Goal: Find specific page/section: Find specific page/section

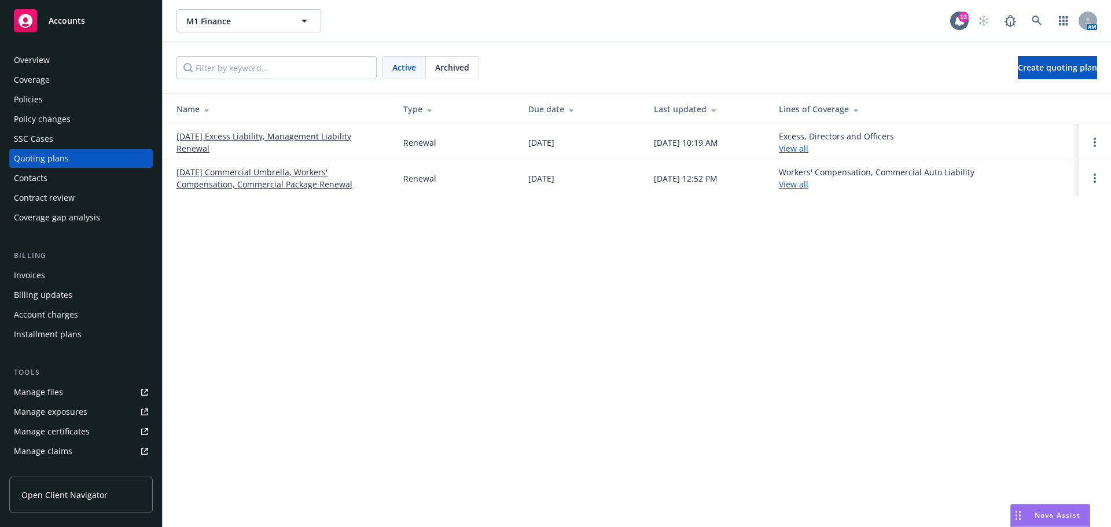
click at [70, 17] on span "Accounts" at bounding box center [67, 20] width 36 height 9
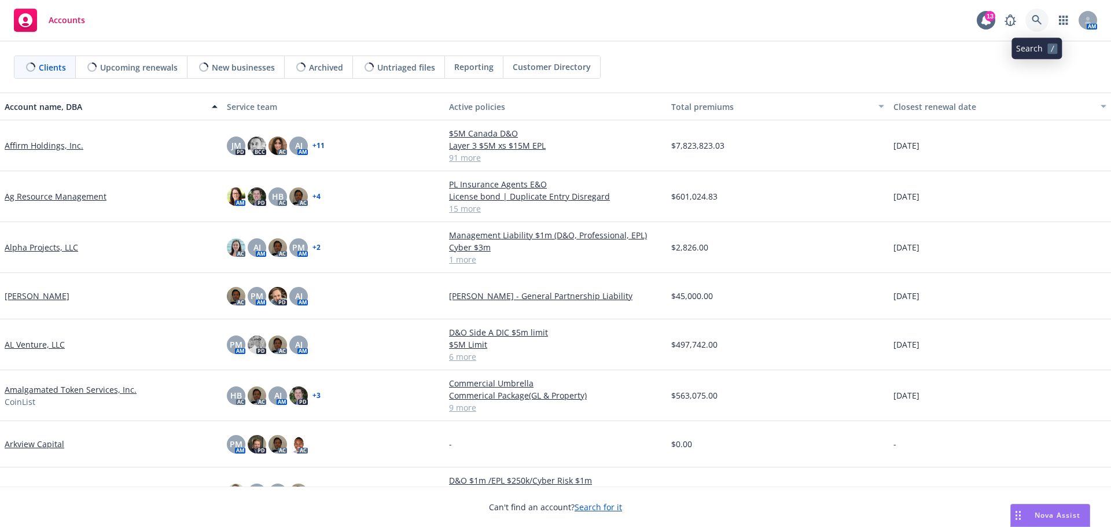
click at [1038, 18] on icon at bounding box center [1036, 20] width 10 height 10
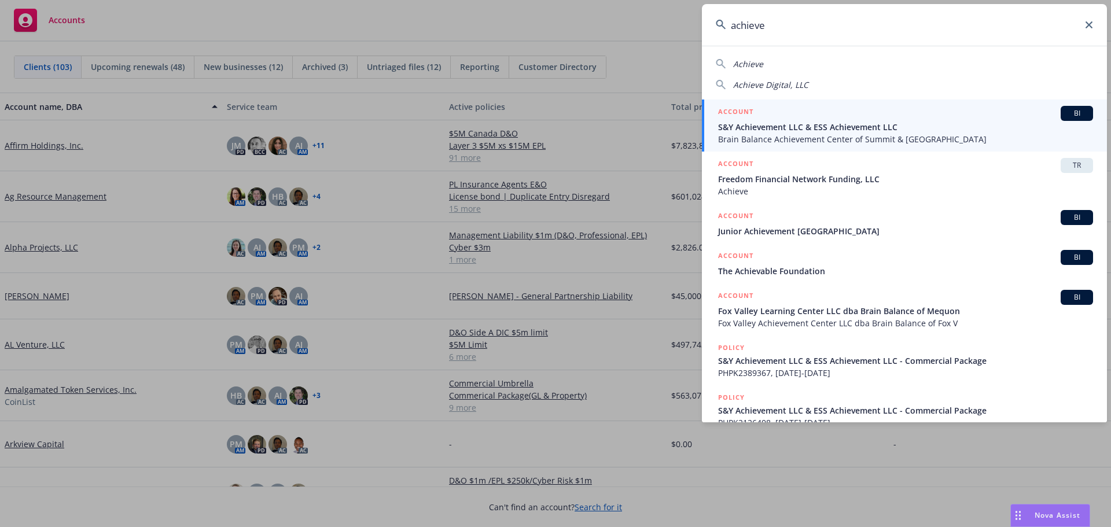
click at [747, 60] on span "Achieve" at bounding box center [748, 63] width 30 height 11
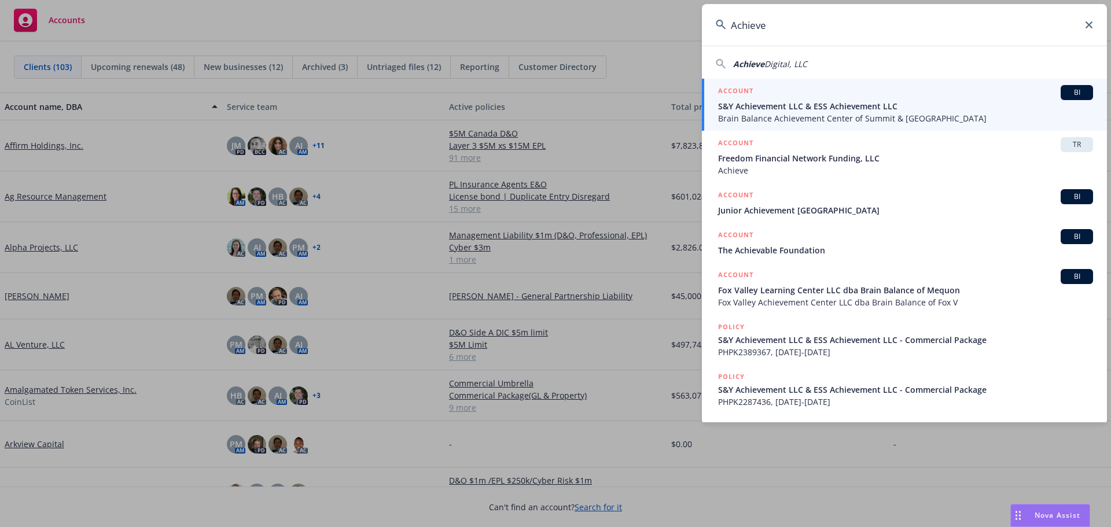
click at [778, 65] on span "Digital, LLC" at bounding box center [785, 63] width 43 height 11
type input "Achieve Digital, LLC"
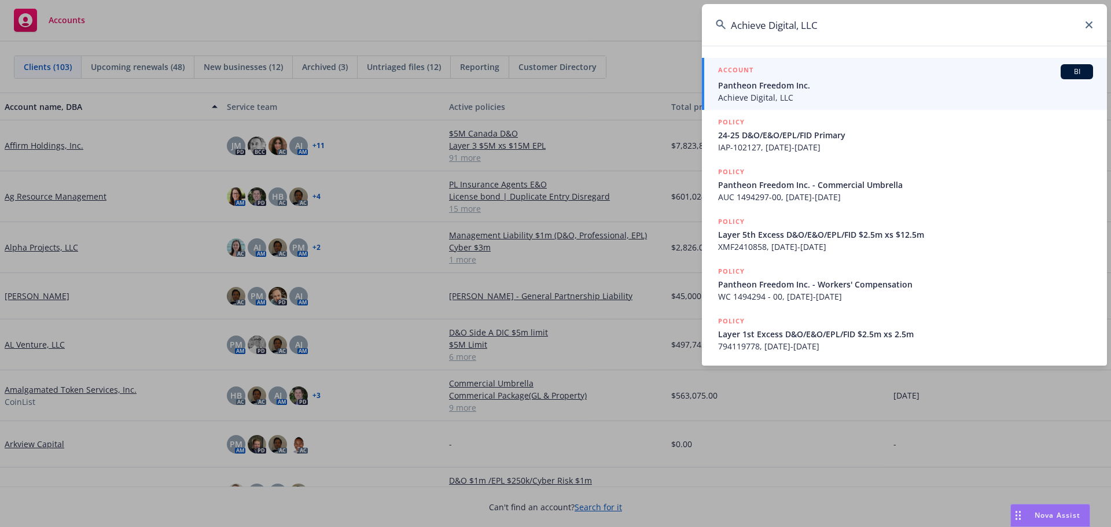
click at [781, 82] on span "Pantheon Freedom Inc." at bounding box center [905, 85] width 375 height 12
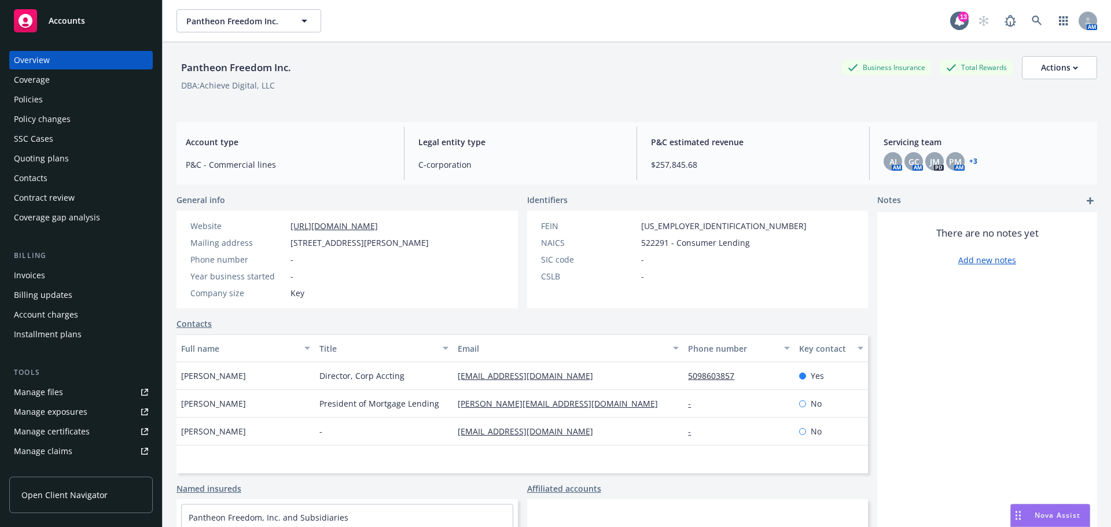
click at [36, 98] on div "Policies" at bounding box center [28, 99] width 29 height 19
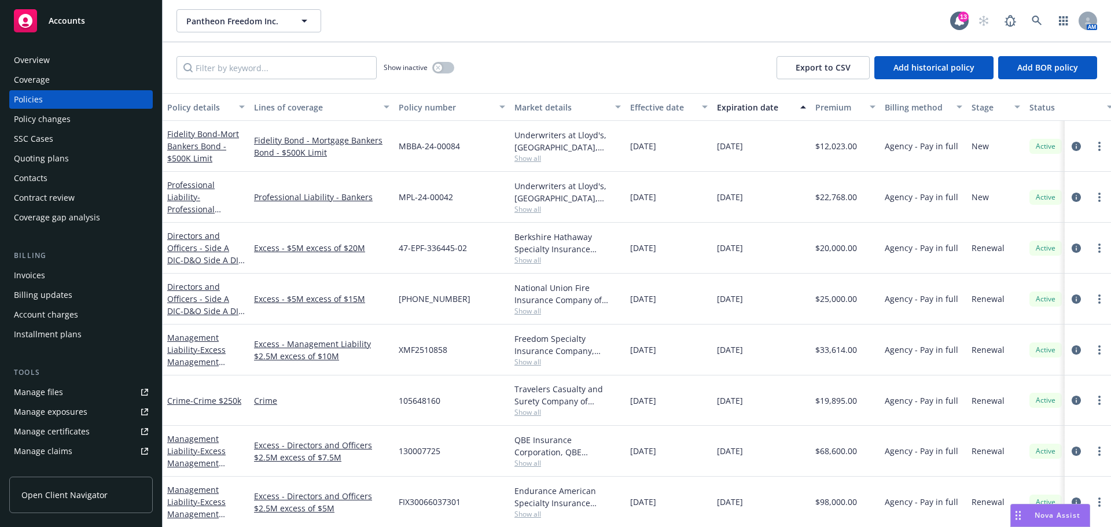
click at [46, 65] on div "Overview" at bounding box center [32, 60] width 36 height 19
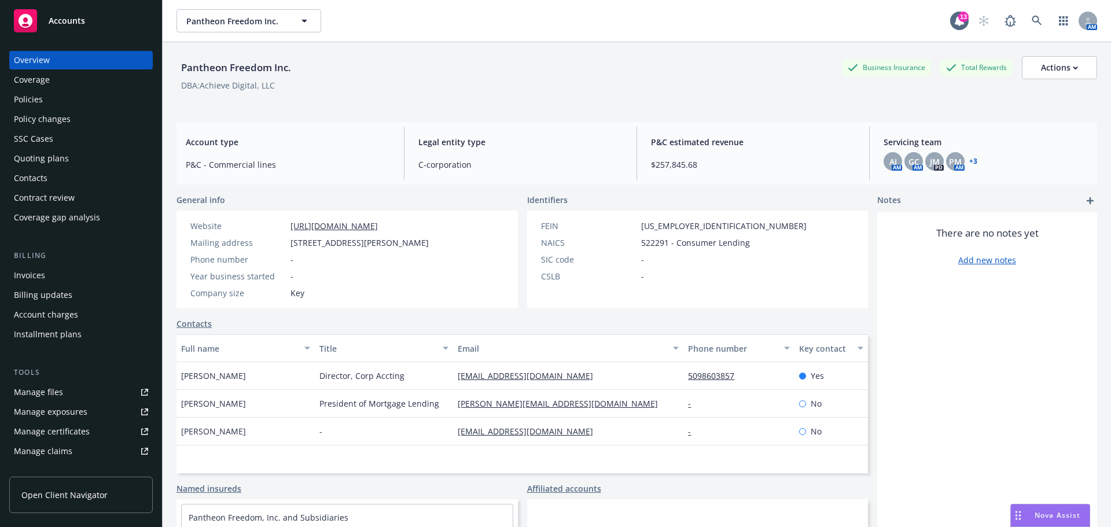
click at [80, 21] on span "Accounts" at bounding box center [67, 20] width 36 height 9
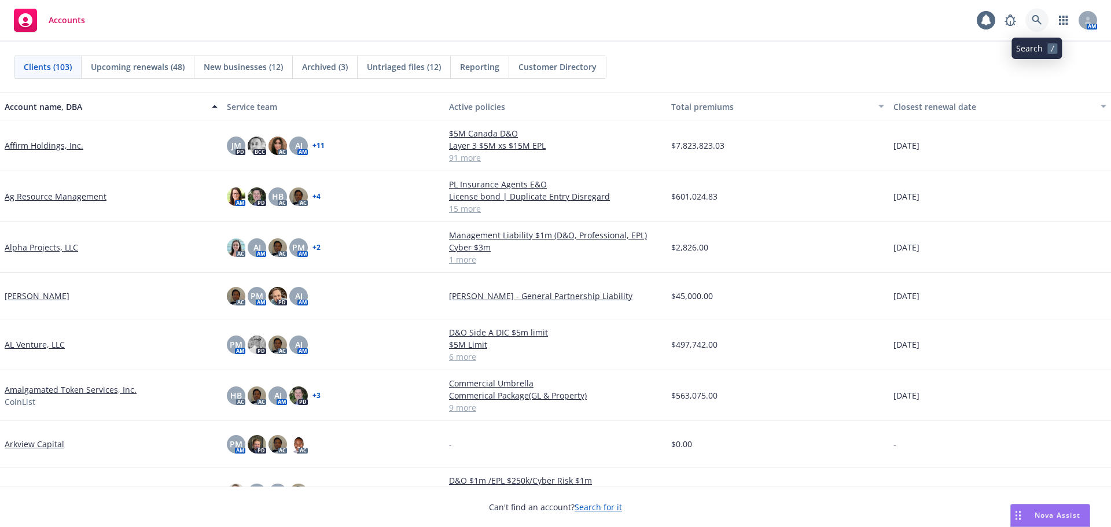
click at [1034, 16] on icon at bounding box center [1036, 20] width 10 height 10
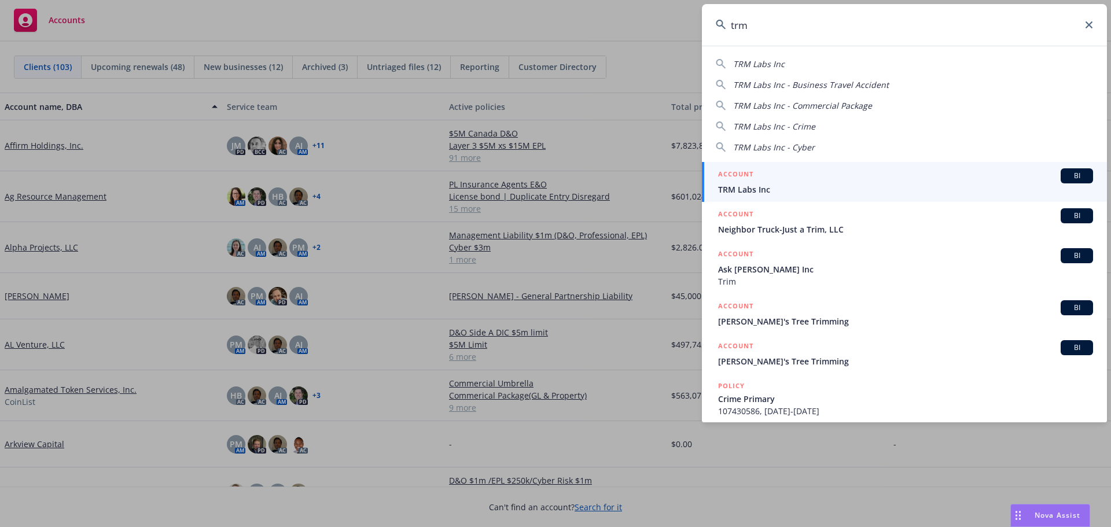
type input "trm"
click at [769, 186] on span "TRM Labs Inc" at bounding box center [905, 189] width 375 height 12
